Goal: Task Accomplishment & Management: Manage account settings

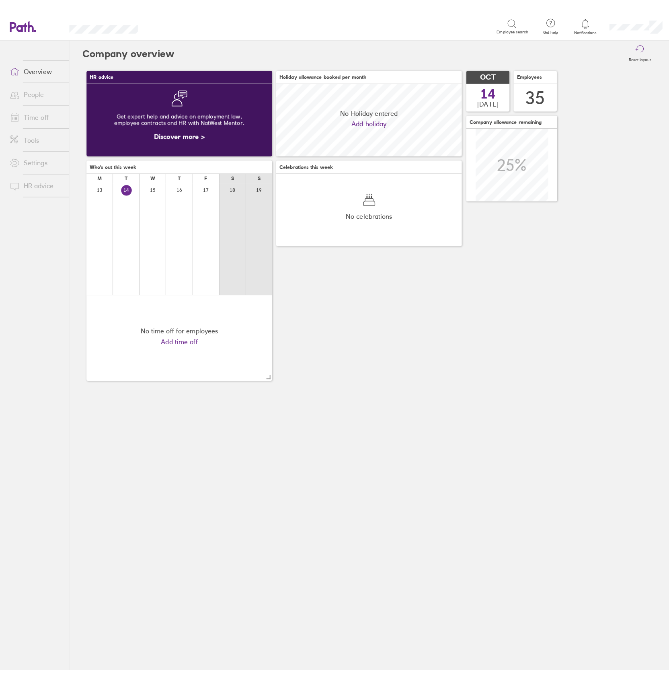
scroll to position [71, 183]
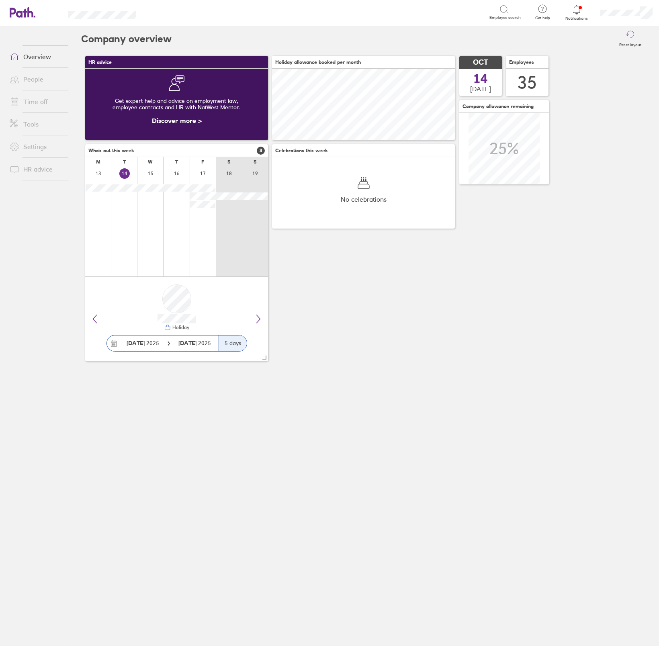
click at [39, 79] on link "People" at bounding box center [35, 79] width 65 height 16
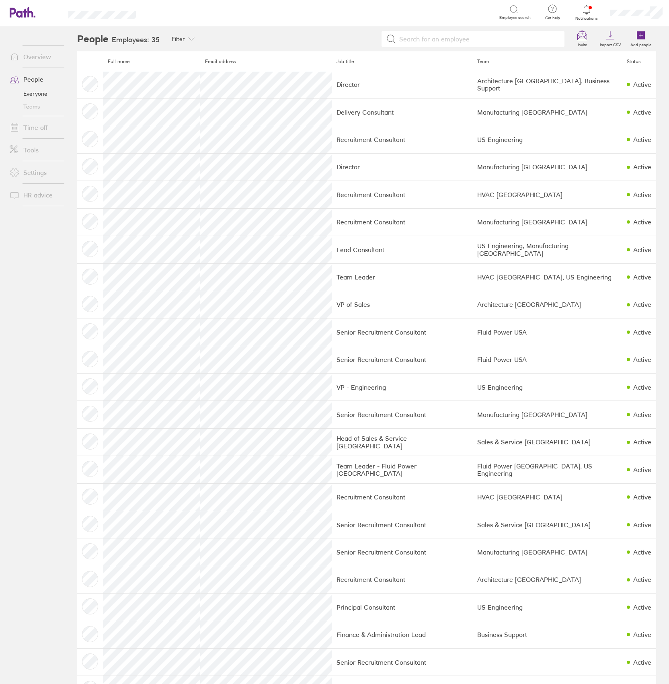
click at [28, 127] on link "Time off" at bounding box center [35, 127] width 65 height 16
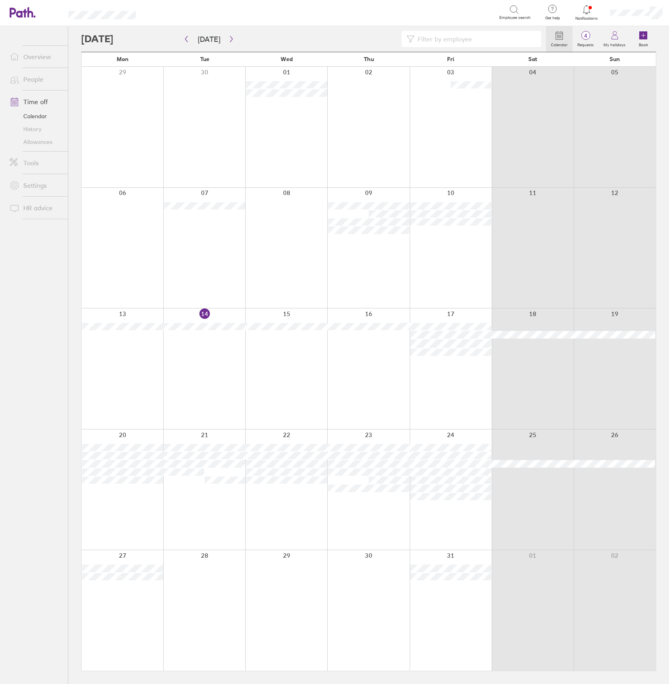
click at [369, 434] on div at bounding box center [368, 489] width 82 height 121
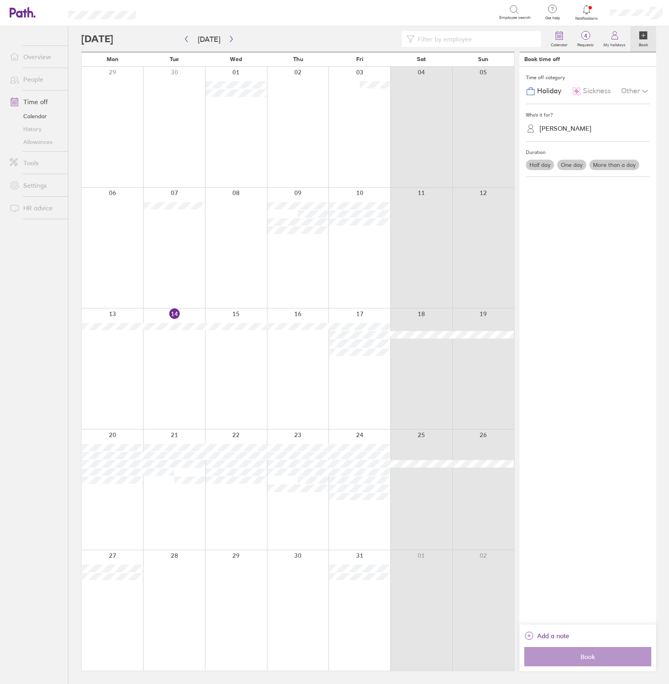
click at [552, 128] on div "Martin Doig" at bounding box center [565, 129] width 52 height 8
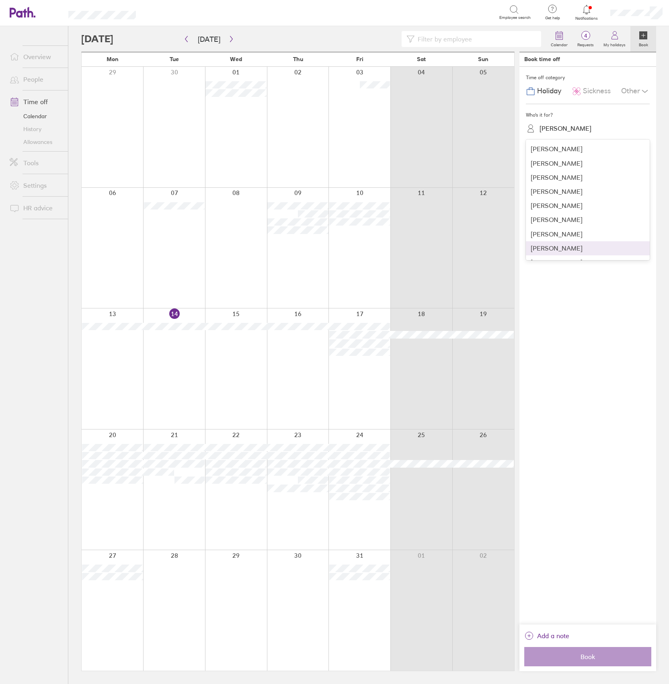
click at [588, 365] on div "Time off category Holiday Sickness Other Who's it for? option Natasha Sykes foc…" at bounding box center [587, 345] width 137 height 557
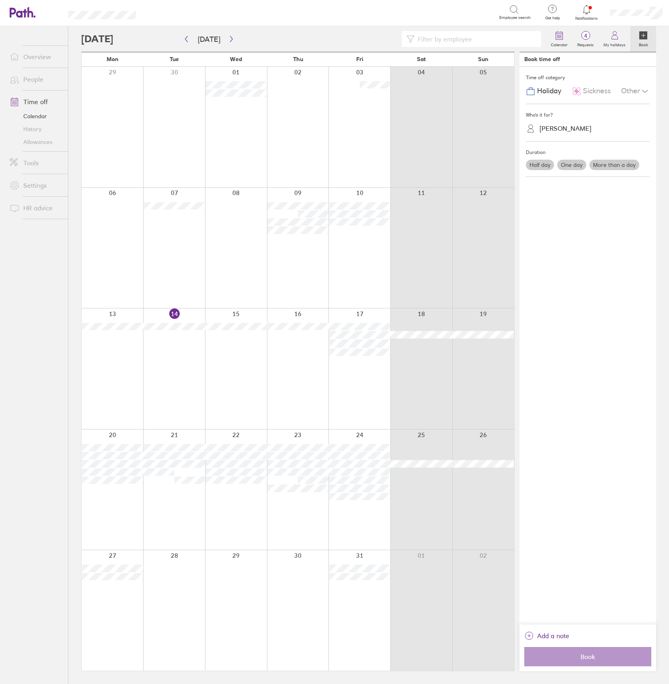
click at [611, 319] on div "Time off category Holiday Sickness Other Who's it for? Martin Doig Duration Hal…" at bounding box center [587, 345] width 137 height 557
click at [575, 164] on label "One day" at bounding box center [571, 165] width 29 height 10
click at [0, 0] on input "One day" at bounding box center [0, 0] width 0 height 0
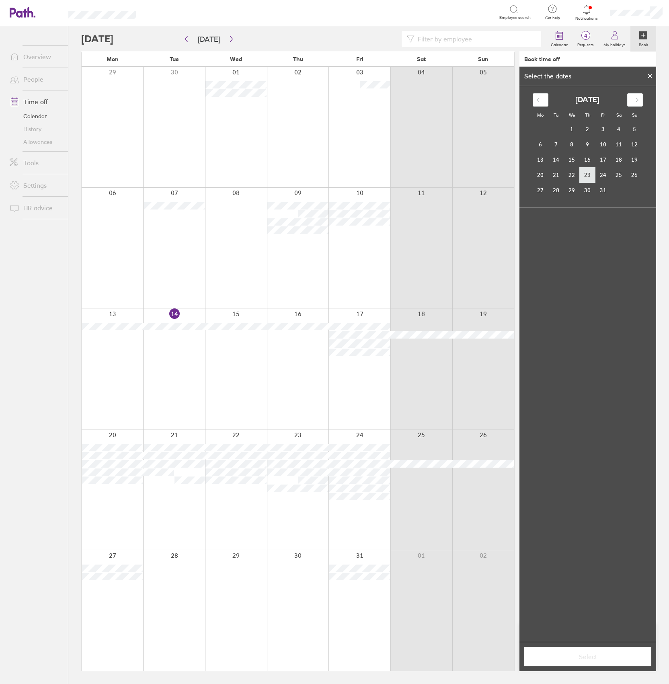
click at [589, 174] on td "23" at bounding box center [587, 174] width 16 height 15
click at [595, 646] on span "Select" at bounding box center [588, 656] width 116 height 7
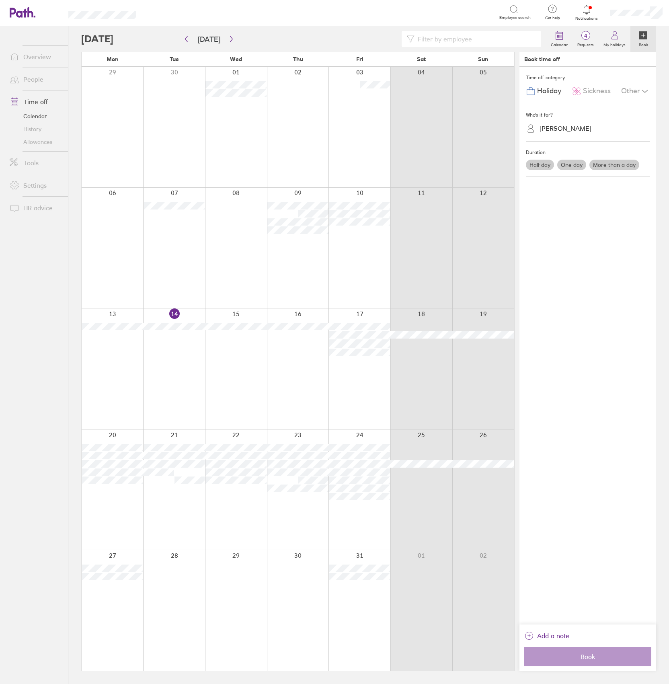
click at [588, 372] on div "Time off category Holiday Sickness Other Who's it for? Martin Doig Duration Hal…" at bounding box center [587, 345] width 137 height 557
click at [584, 646] on button "Book" at bounding box center [587, 656] width 127 height 19
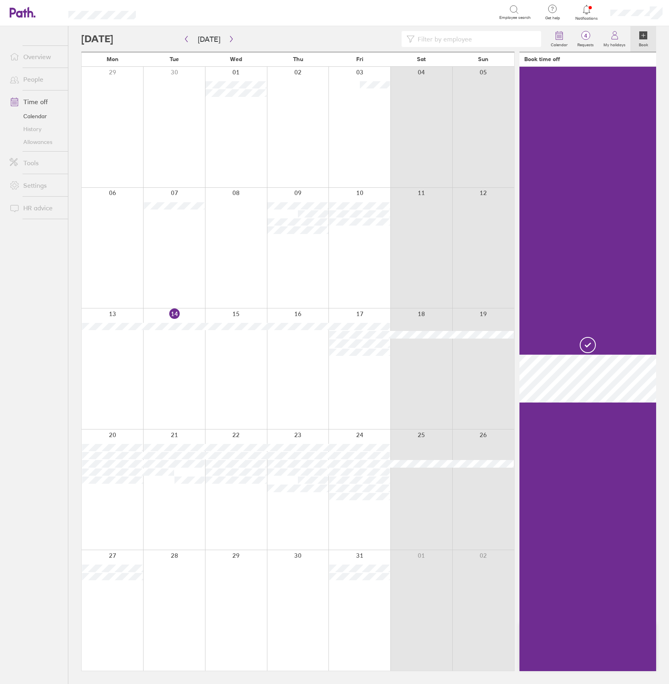
click at [584, 646] on div at bounding box center [587, 369] width 137 height 604
drag, startPoint x: 584, startPoint y: 661, endPoint x: 602, endPoint y: 464, distance: 197.7
click at [602, 464] on div at bounding box center [587, 369] width 137 height 604
click at [31, 80] on link "People" at bounding box center [35, 79] width 65 height 16
